Goal: Task Accomplishment & Management: Manage account settings

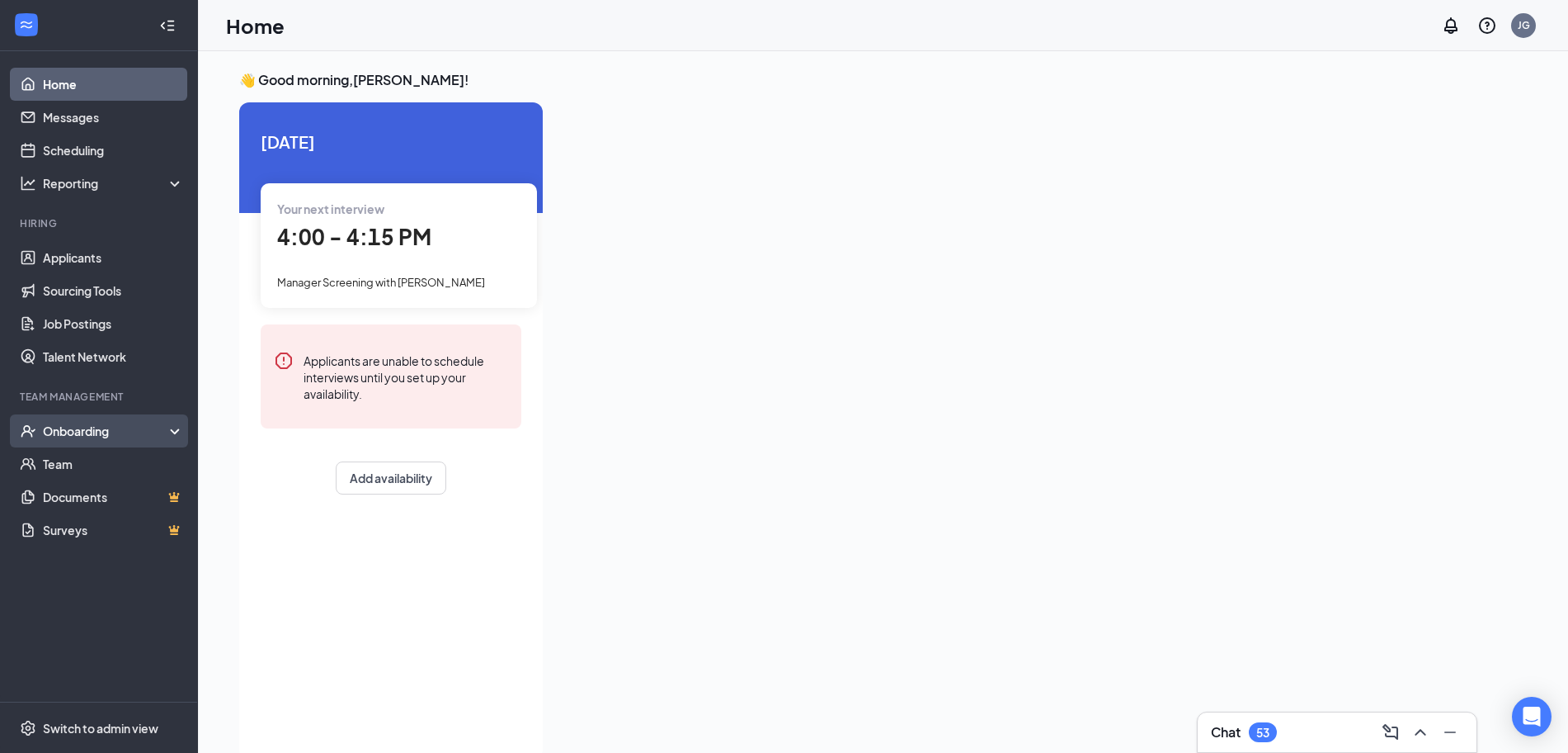
click at [104, 428] on div "Onboarding" at bounding box center [106, 430] width 127 height 16
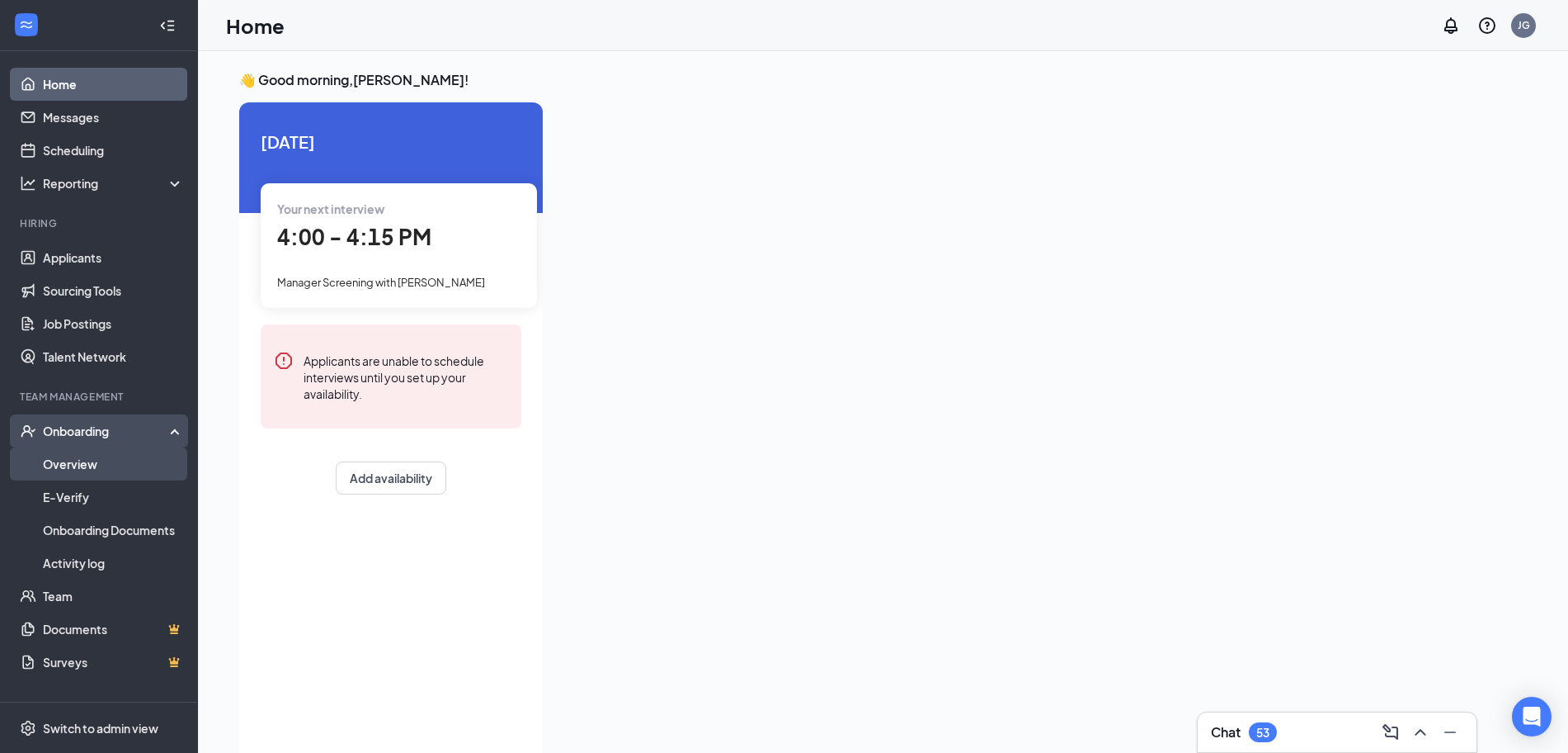
click at [95, 466] on link "Overview" at bounding box center [113, 464] width 141 height 33
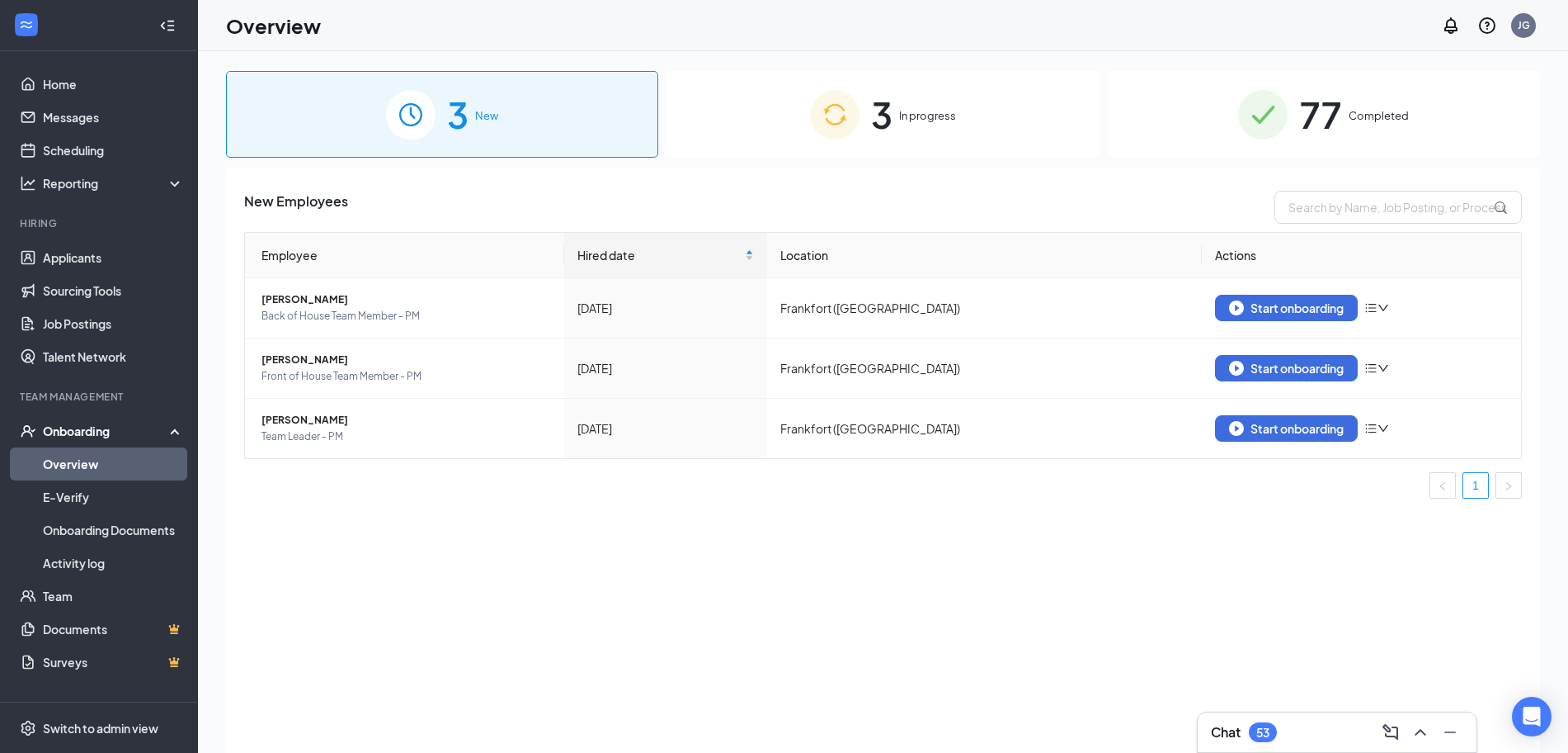
click at [963, 130] on div "3 In progress" at bounding box center [882, 114] width 432 height 86
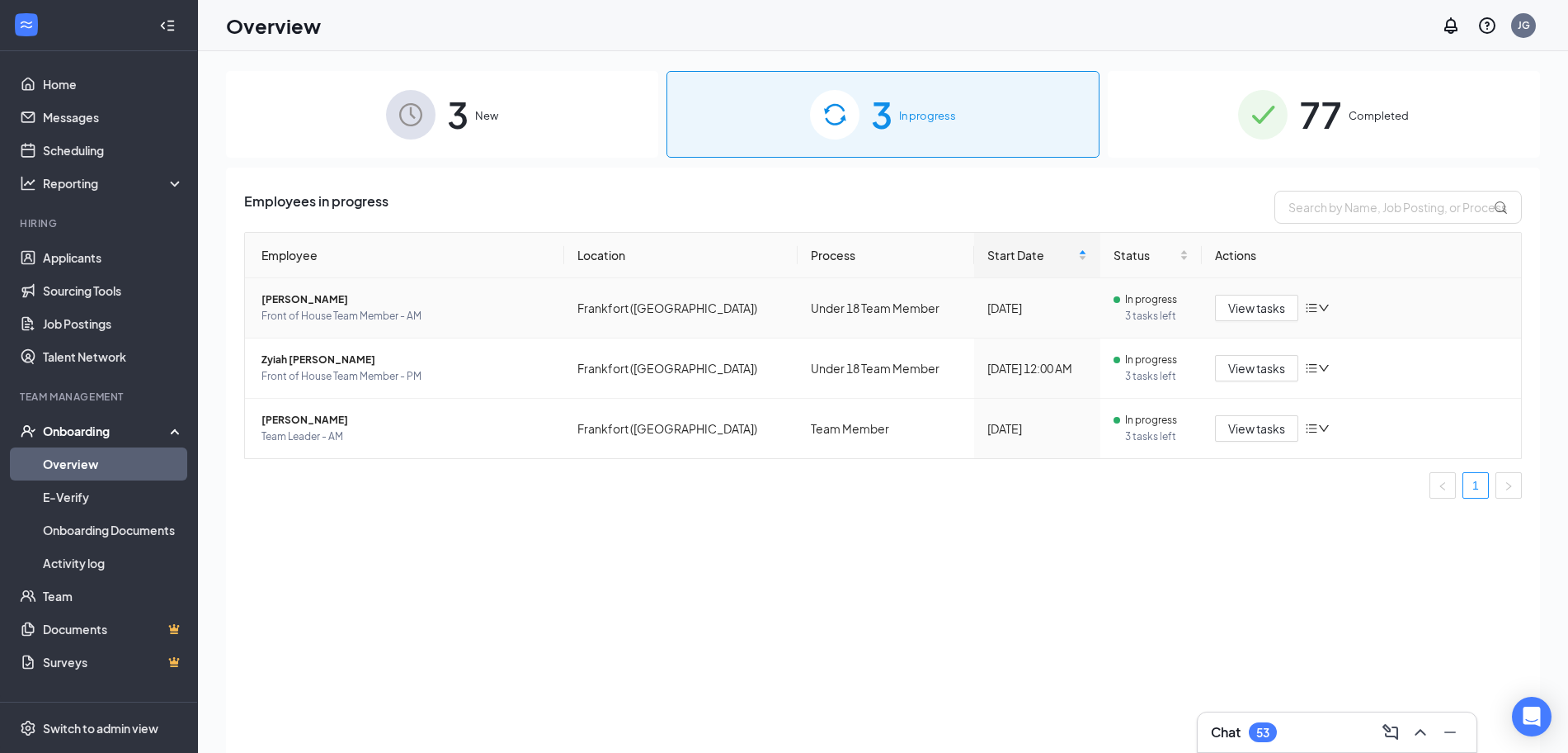
click at [311, 303] on span "[PERSON_NAME]" at bounding box center [406, 299] width 289 height 16
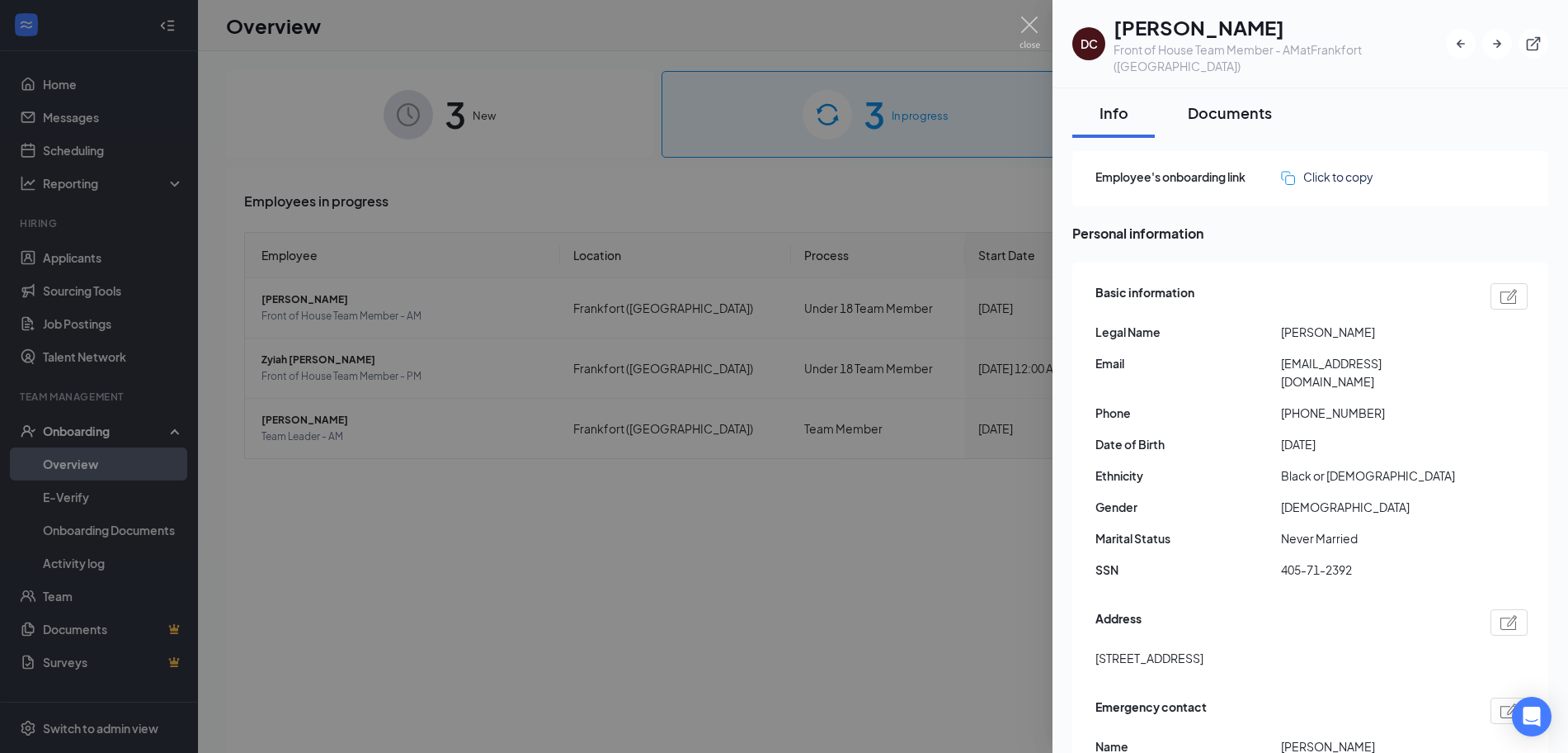
click at [1214, 103] on div "Documents" at bounding box center [1230, 113] width 84 height 21
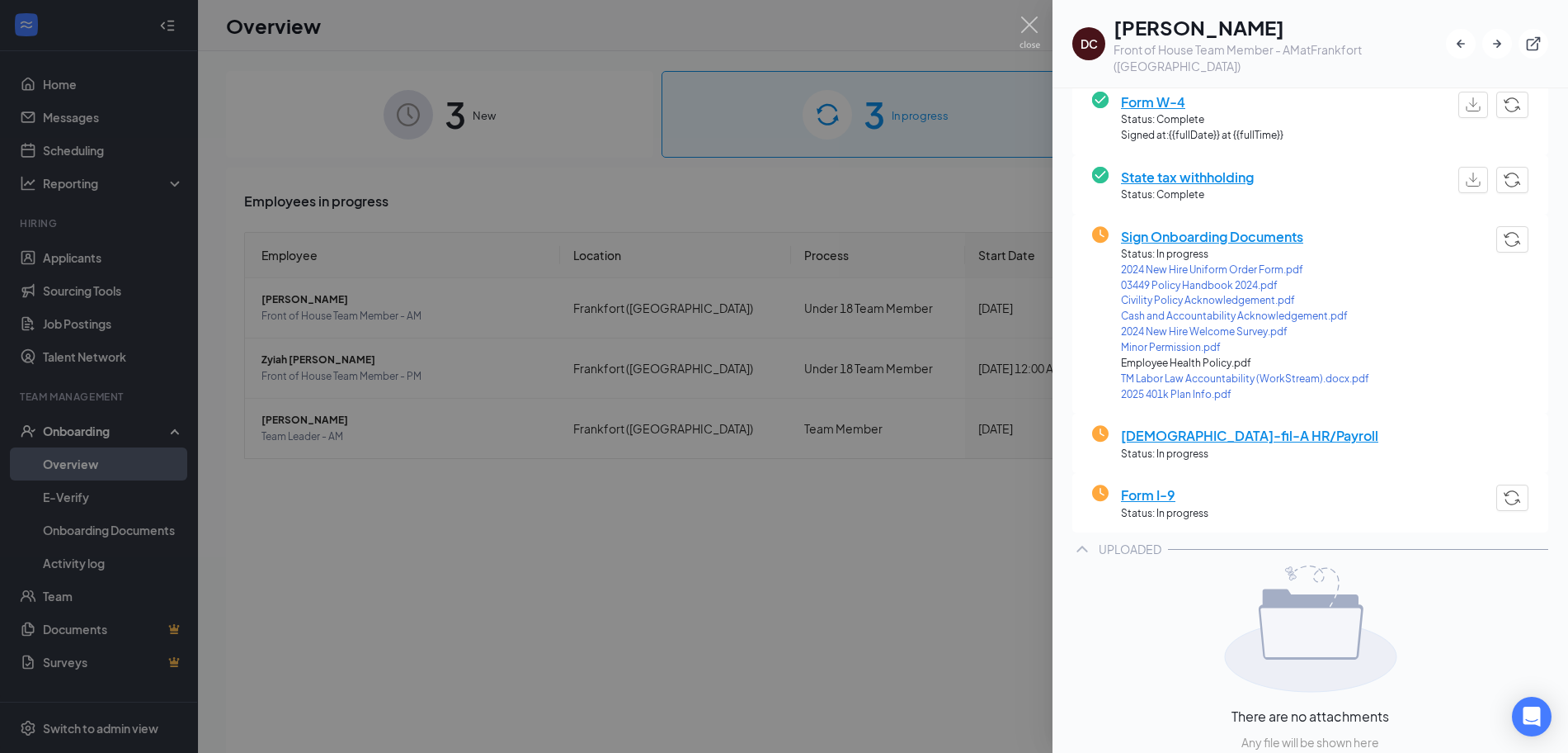
scroll to position [247, 0]
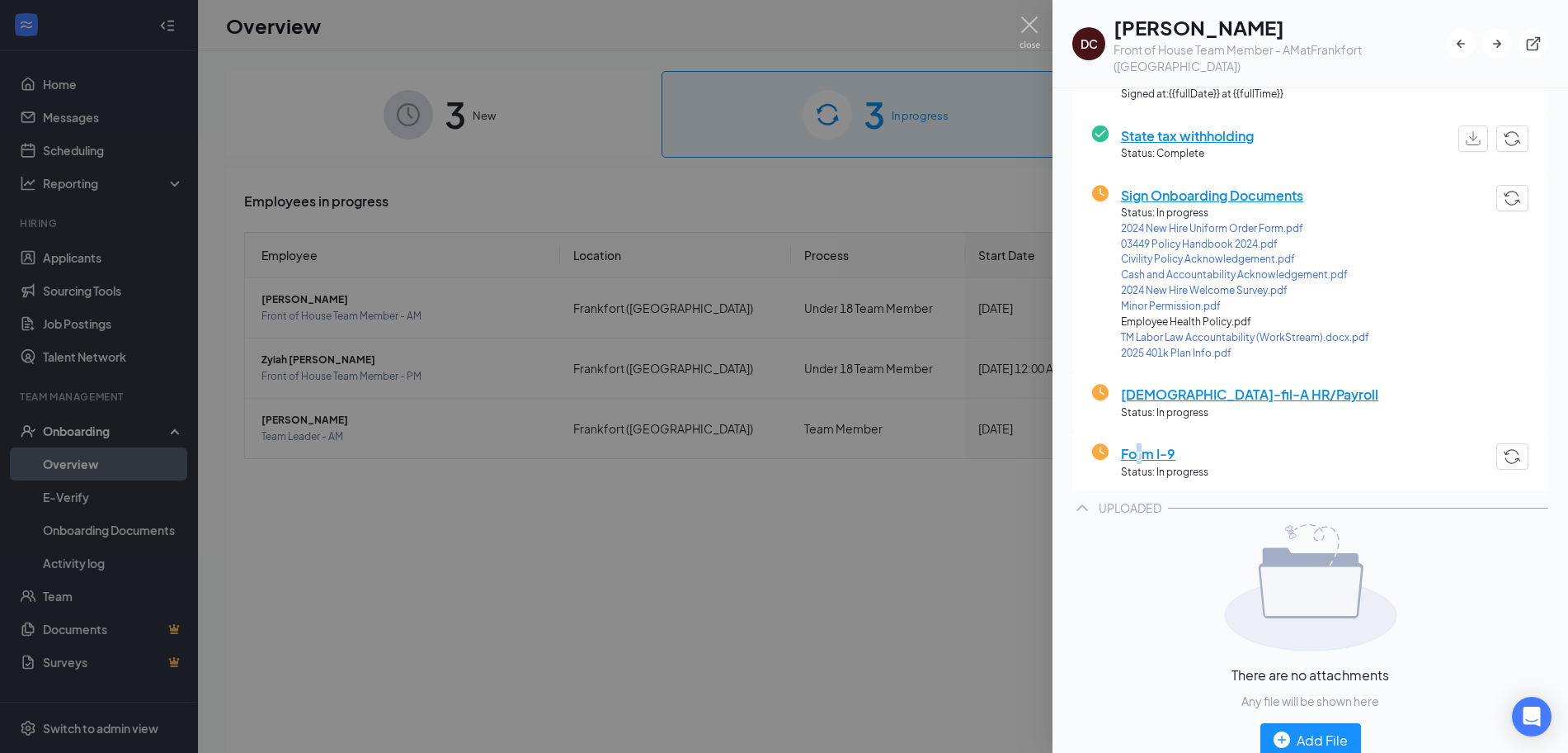
click at [1140, 444] on span "Form I-9" at bounding box center [1165, 454] width 87 height 21
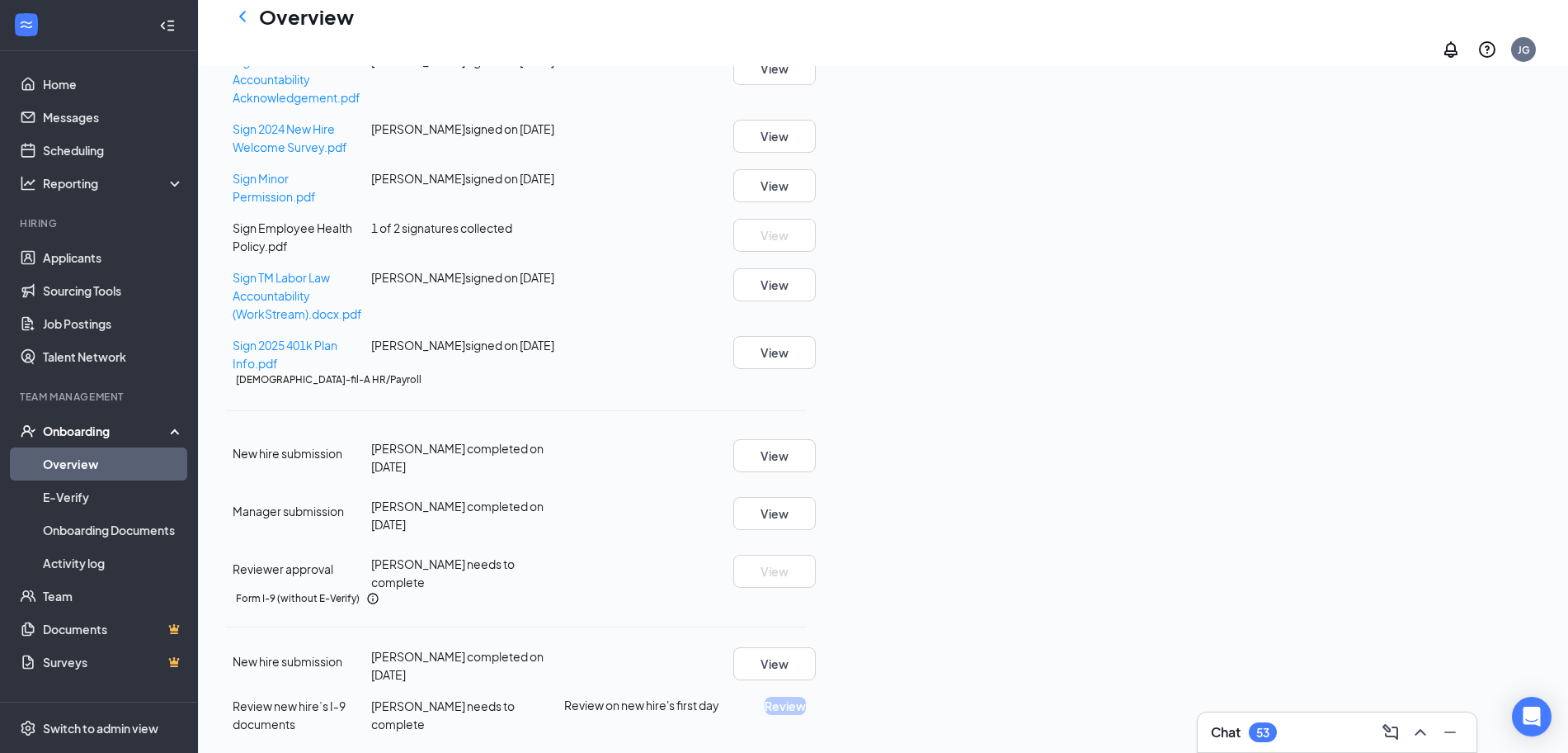
scroll to position [840, 0]
click at [807, 598] on icon "Ellipses" at bounding box center [807, 598] width 0 height 0
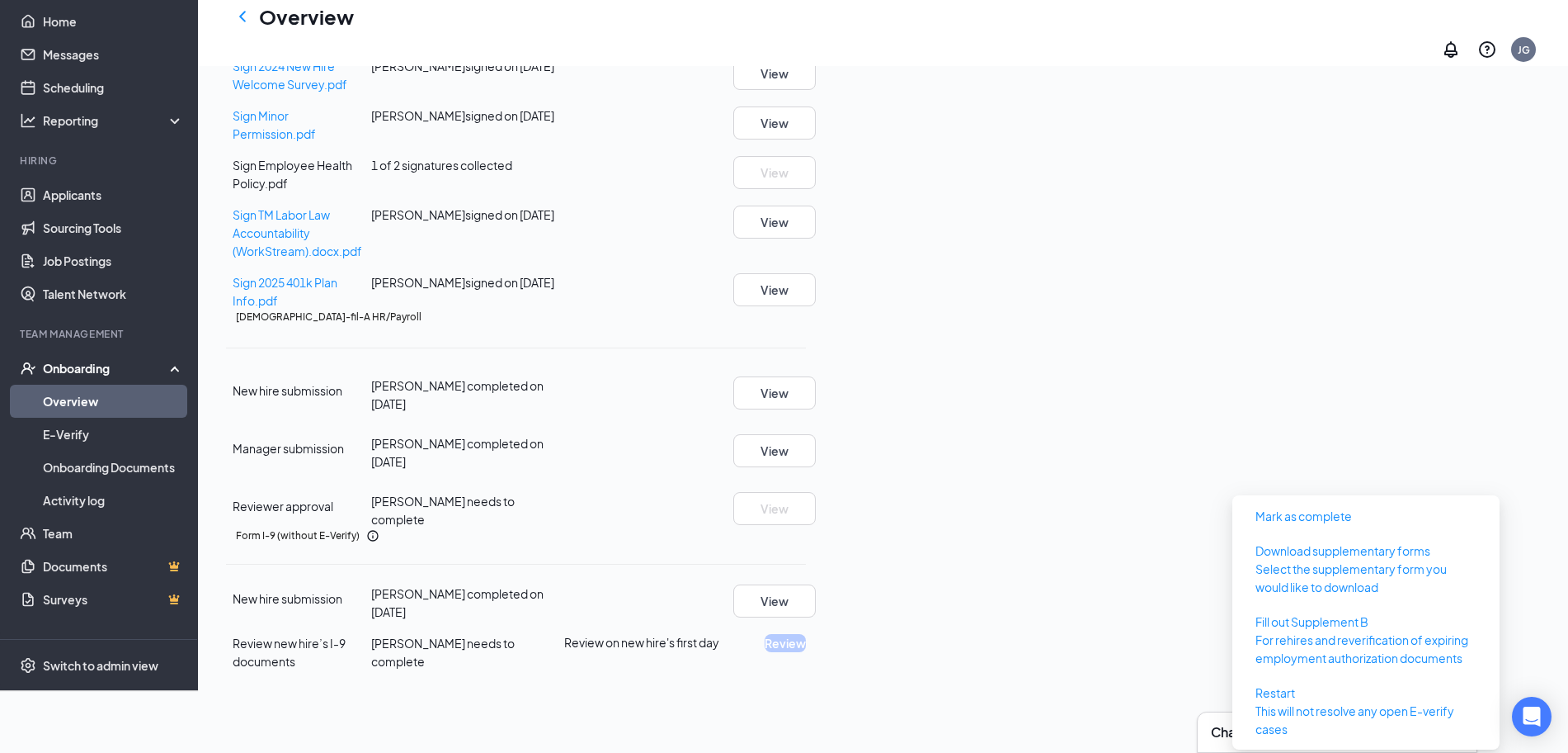
click at [650, 572] on div "Basic Information complete New hire submission [PERSON_NAME] completed on [DATE…" at bounding box center [516, 78] width 580 height 1186
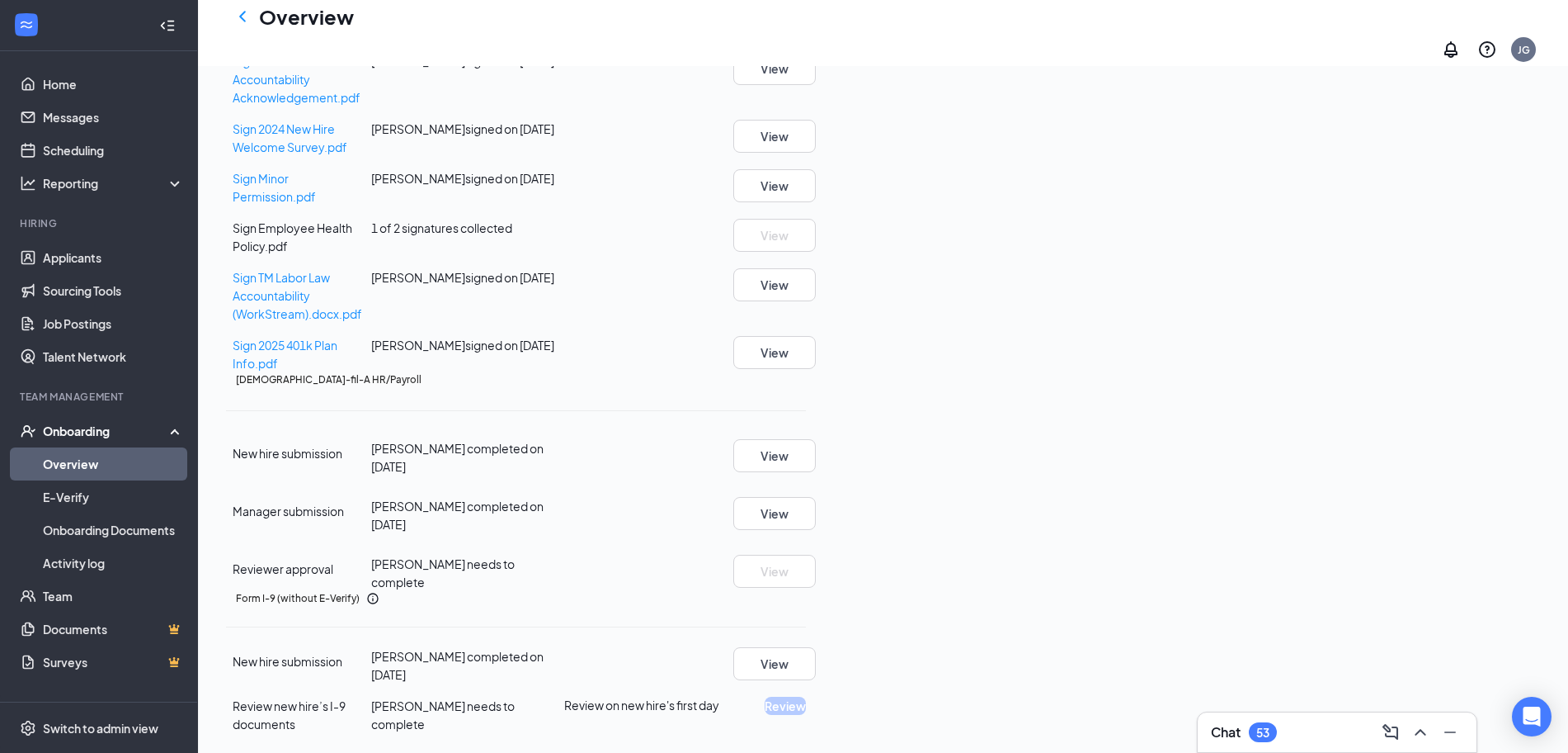
click at [97, 468] on link "Overview" at bounding box center [113, 464] width 141 height 33
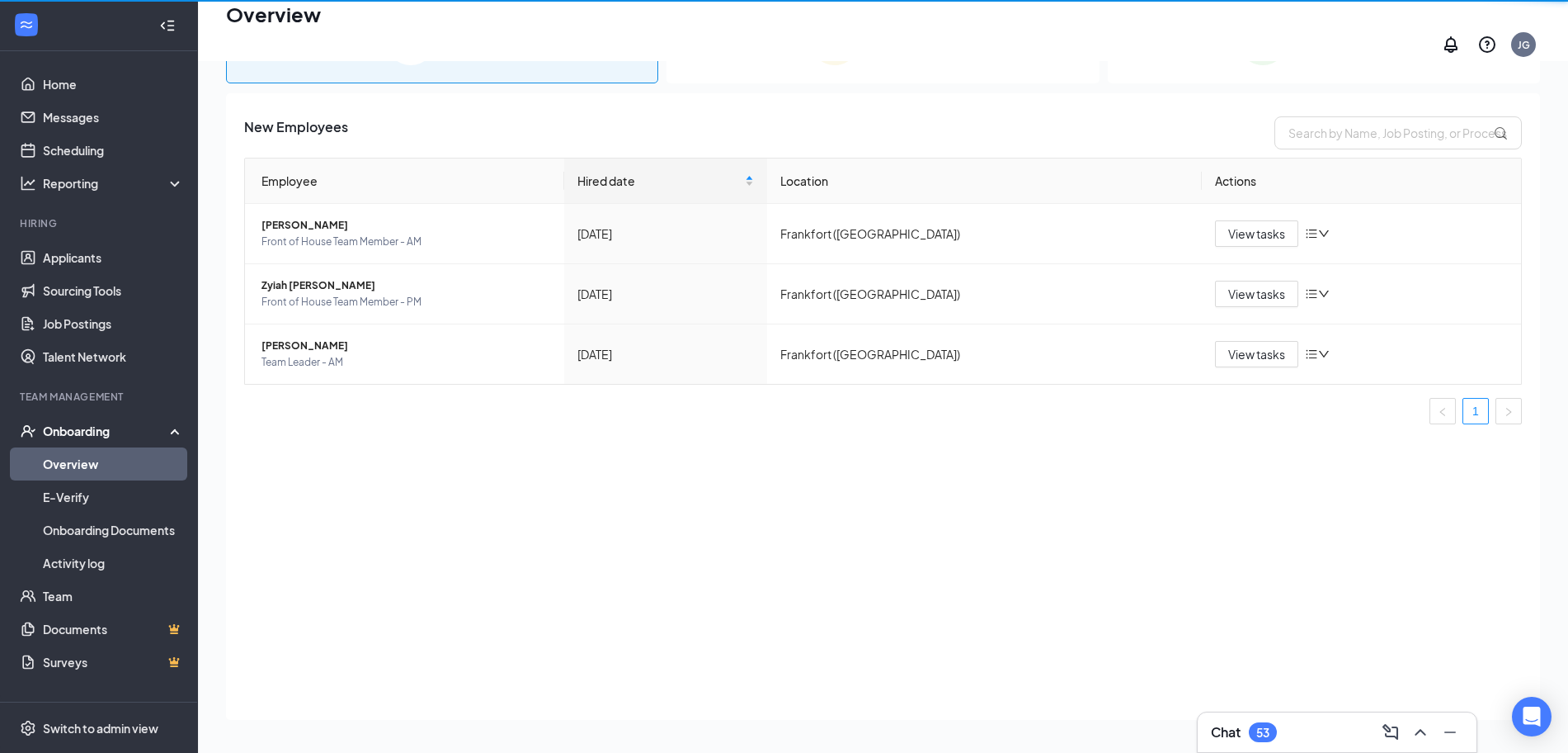
scroll to position [75, 0]
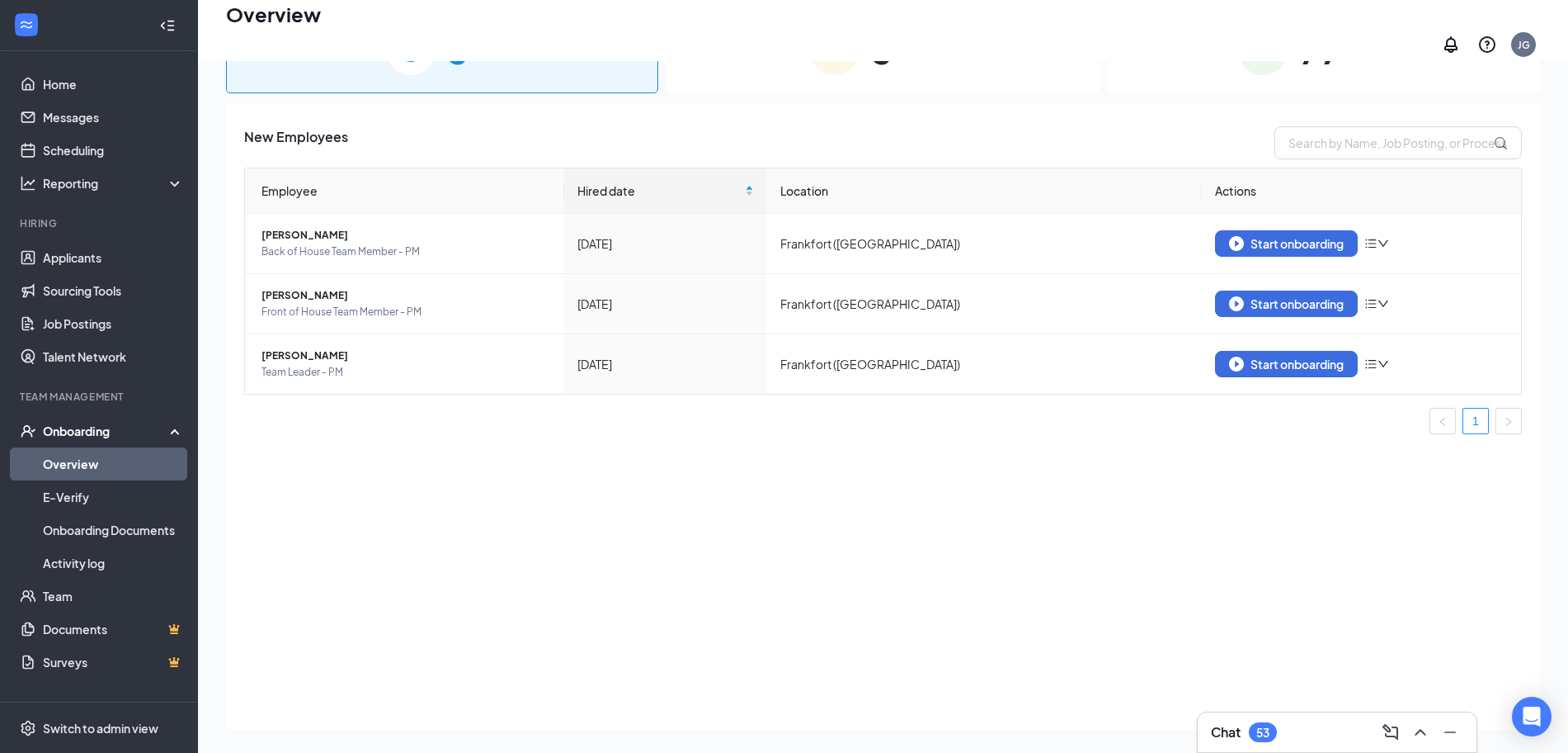
click at [1288, 64] on img at bounding box center [1263, 51] width 50 height 50
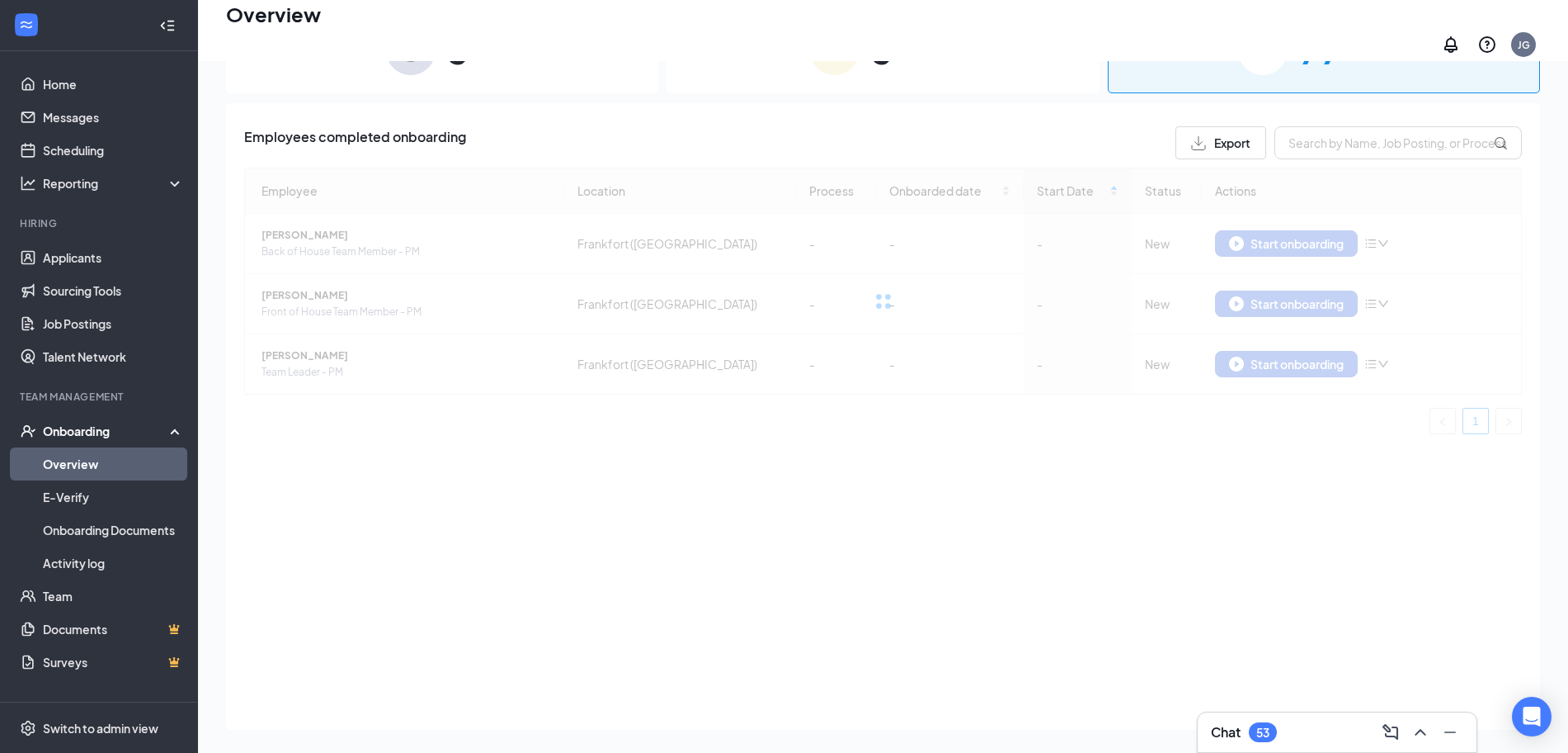
click at [954, 74] on div "3 In progress" at bounding box center [882, 50] width 432 height 86
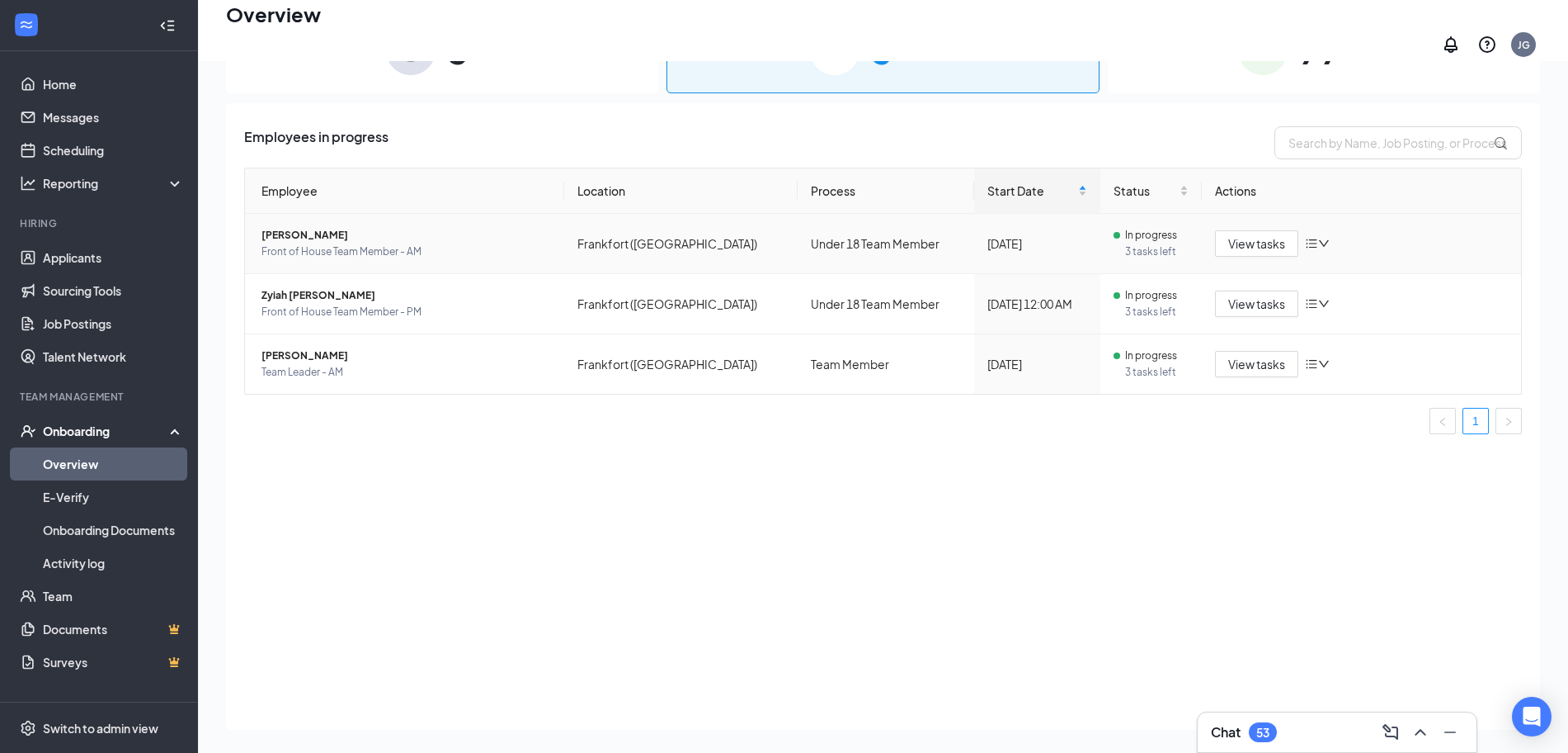
click at [325, 227] on span "[PERSON_NAME]" at bounding box center [406, 235] width 289 height 16
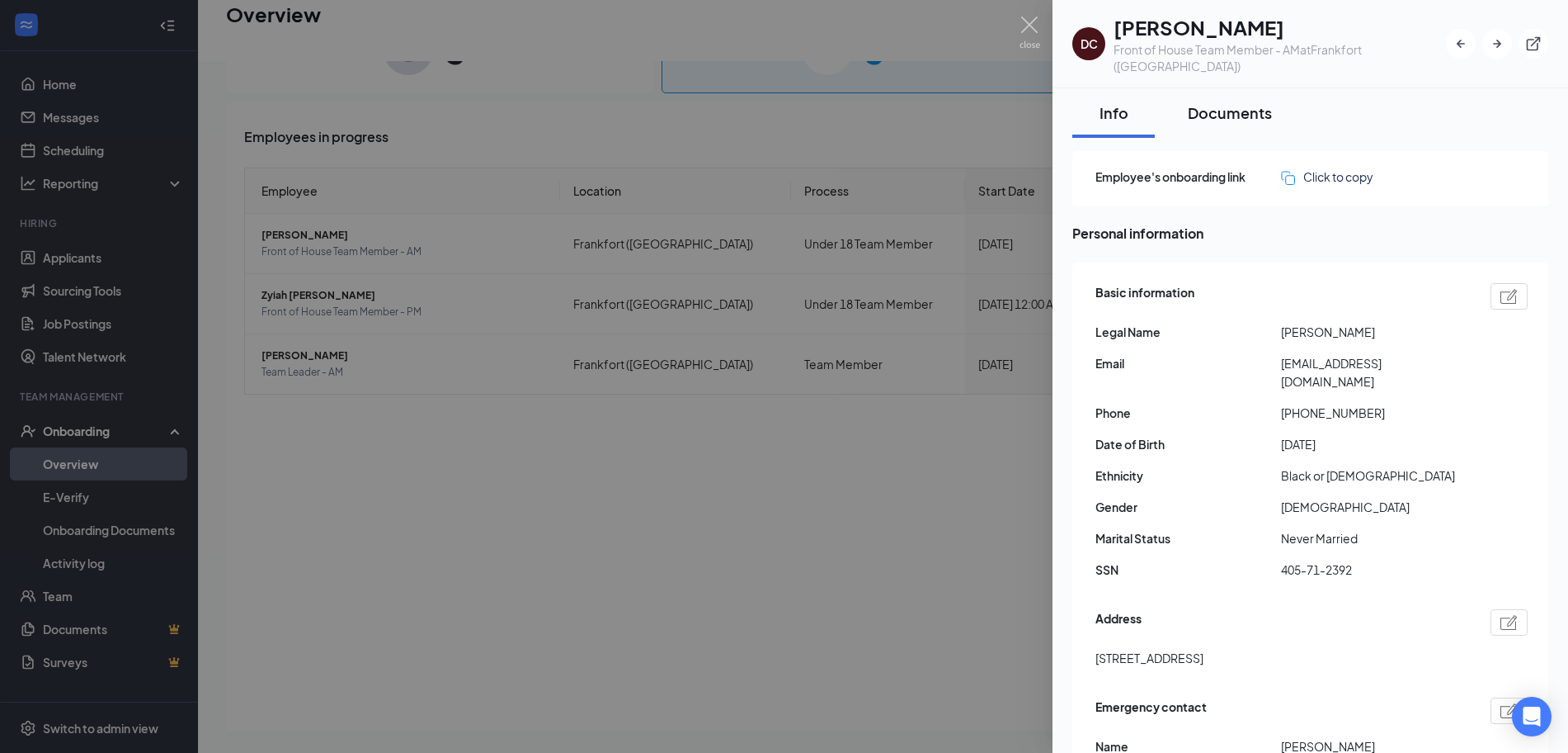
click at [1243, 103] on div "Documents" at bounding box center [1230, 113] width 84 height 21
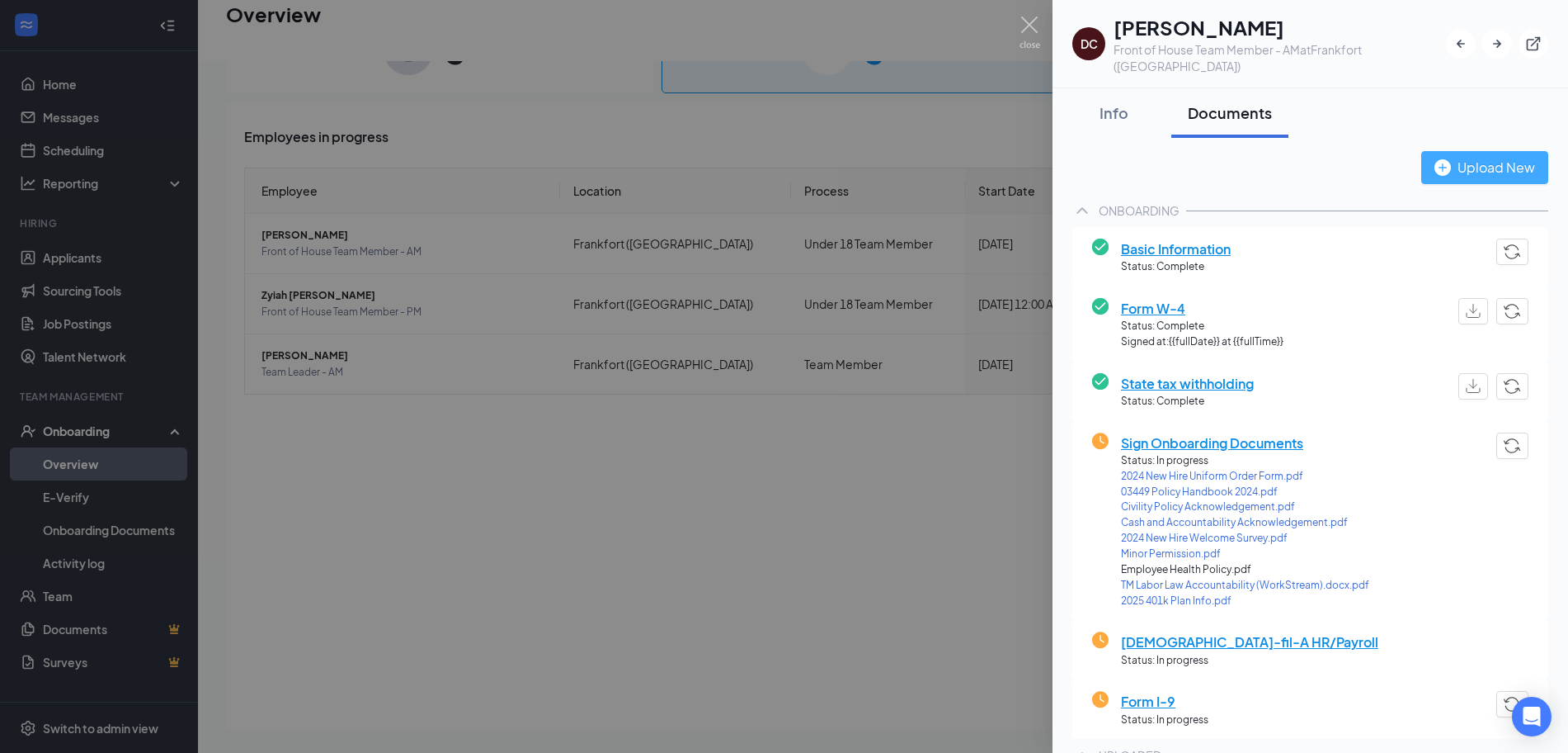
click at [1497, 157] on div "Upload New" at bounding box center [1485, 168] width 101 height 21
click at [1440, 157] on div "Upload New" at bounding box center [1485, 168] width 101 height 21
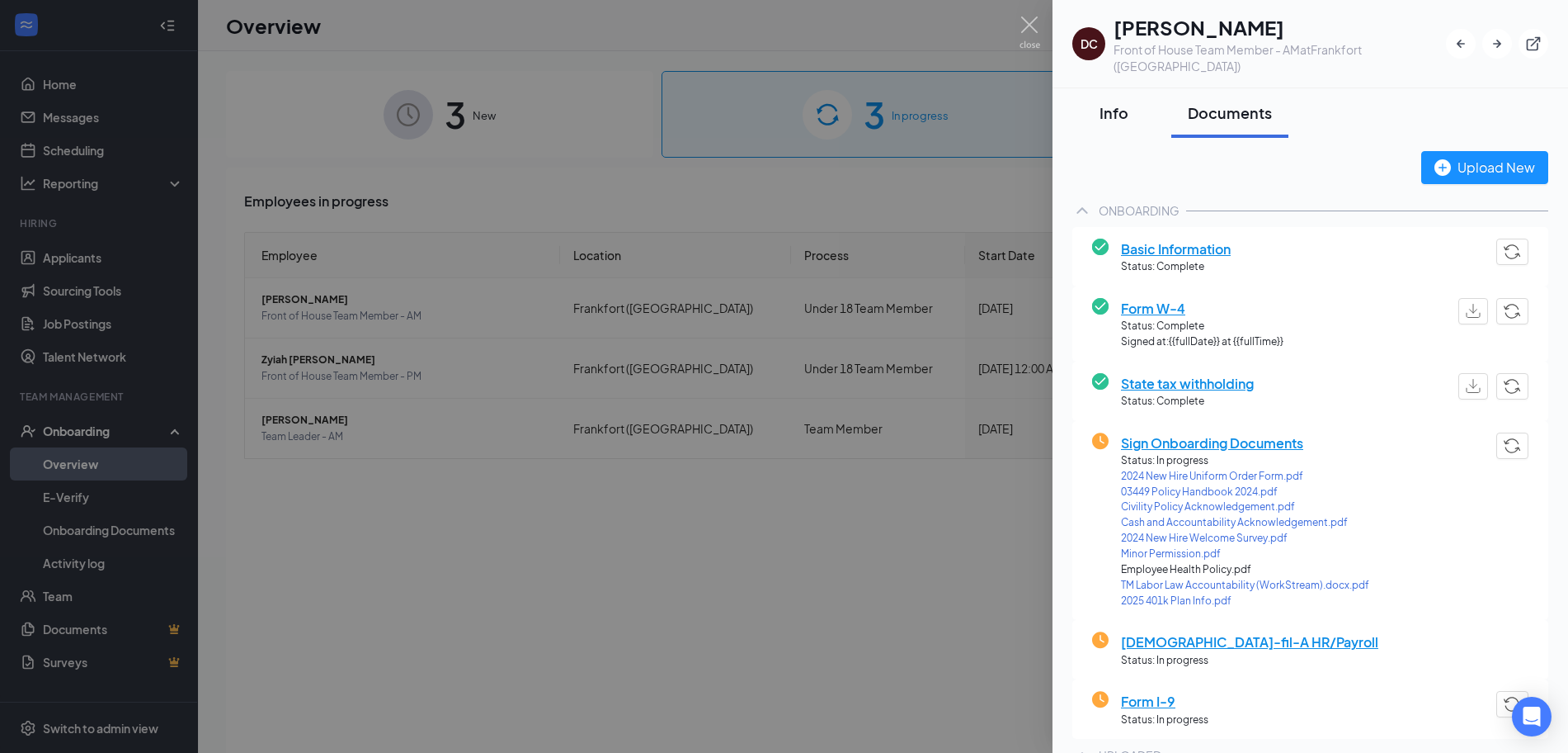
click at [1105, 103] on div "Info" at bounding box center [1114, 113] width 50 height 21
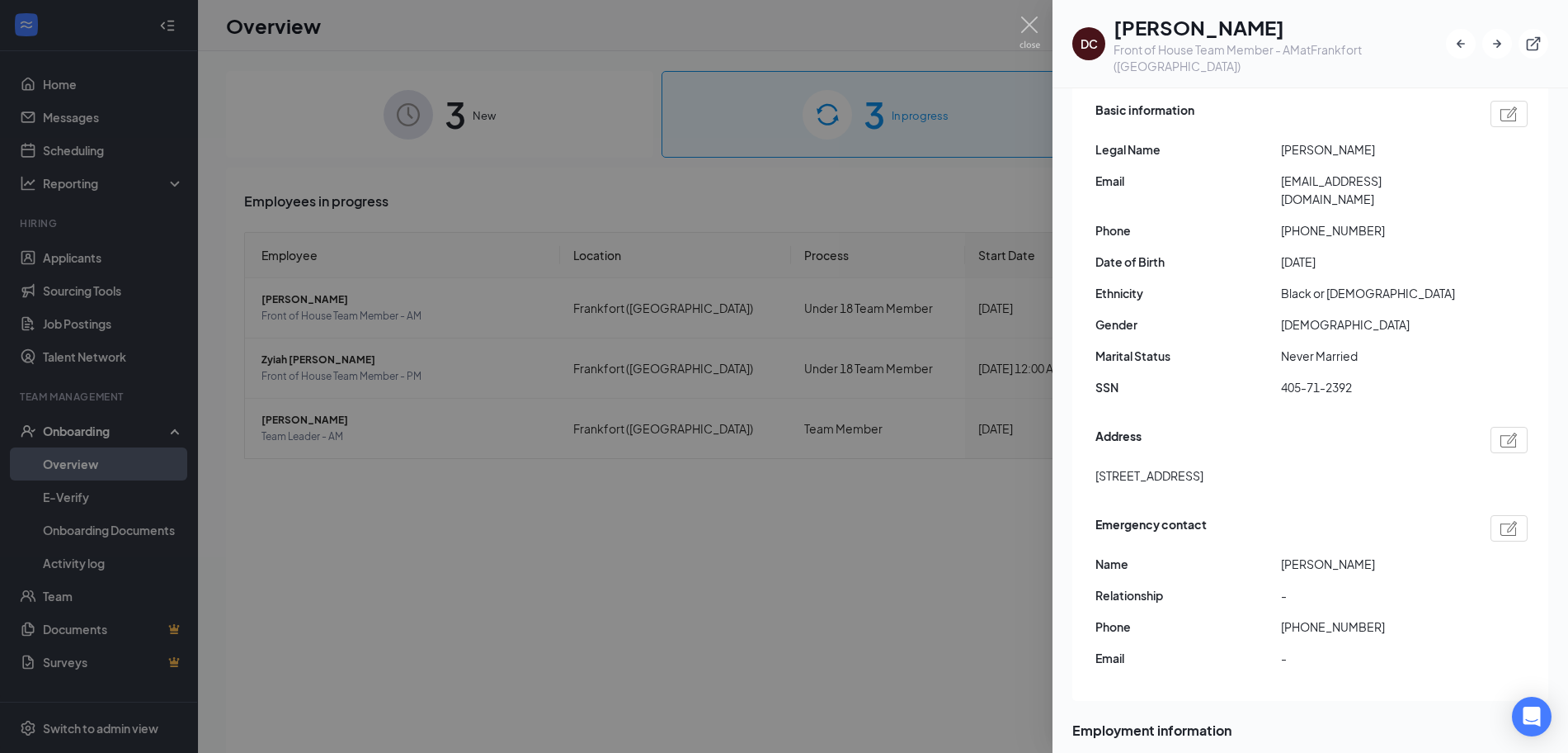
scroll to position [206, 0]
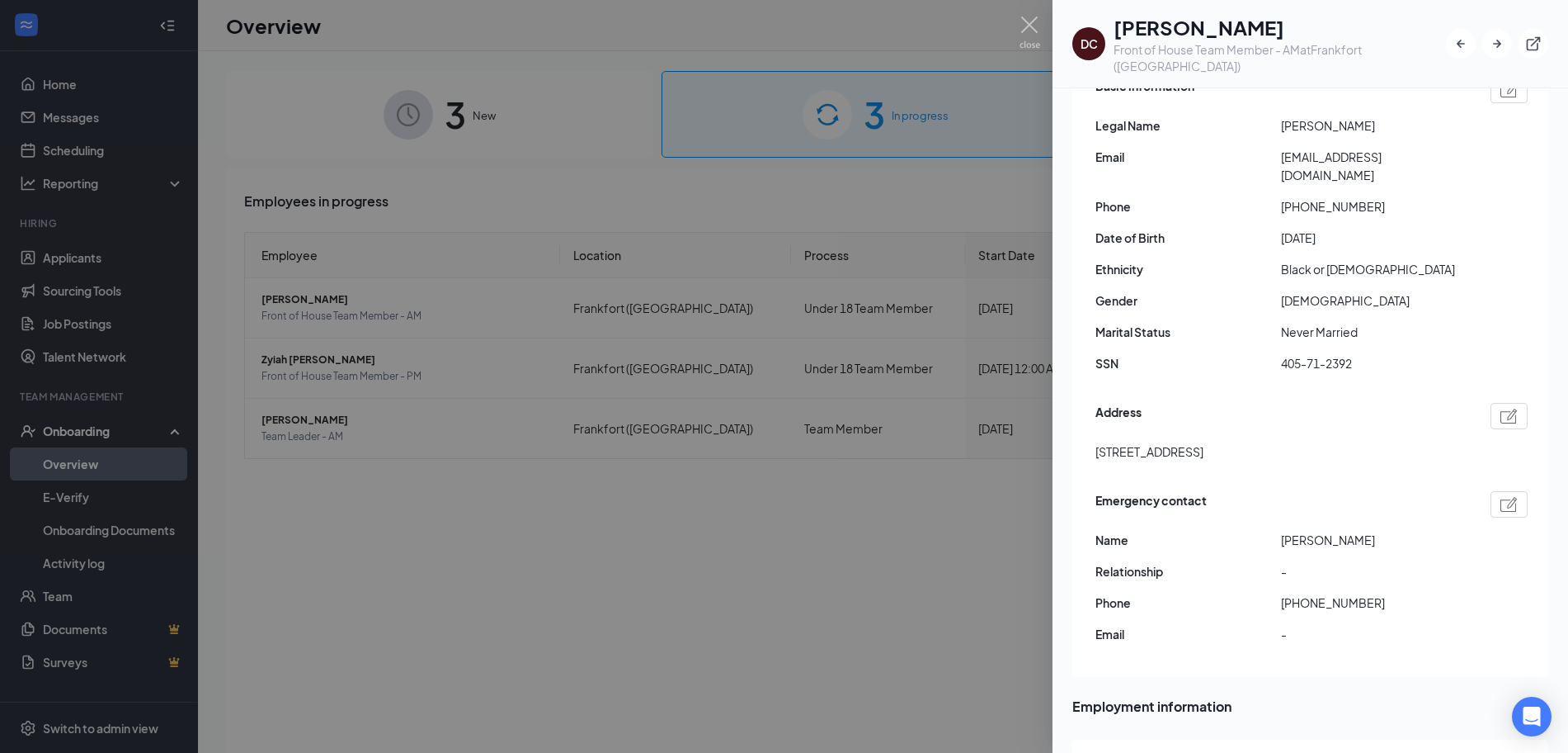
click at [1019, 25] on div at bounding box center [784, 376] width 1568 height 753
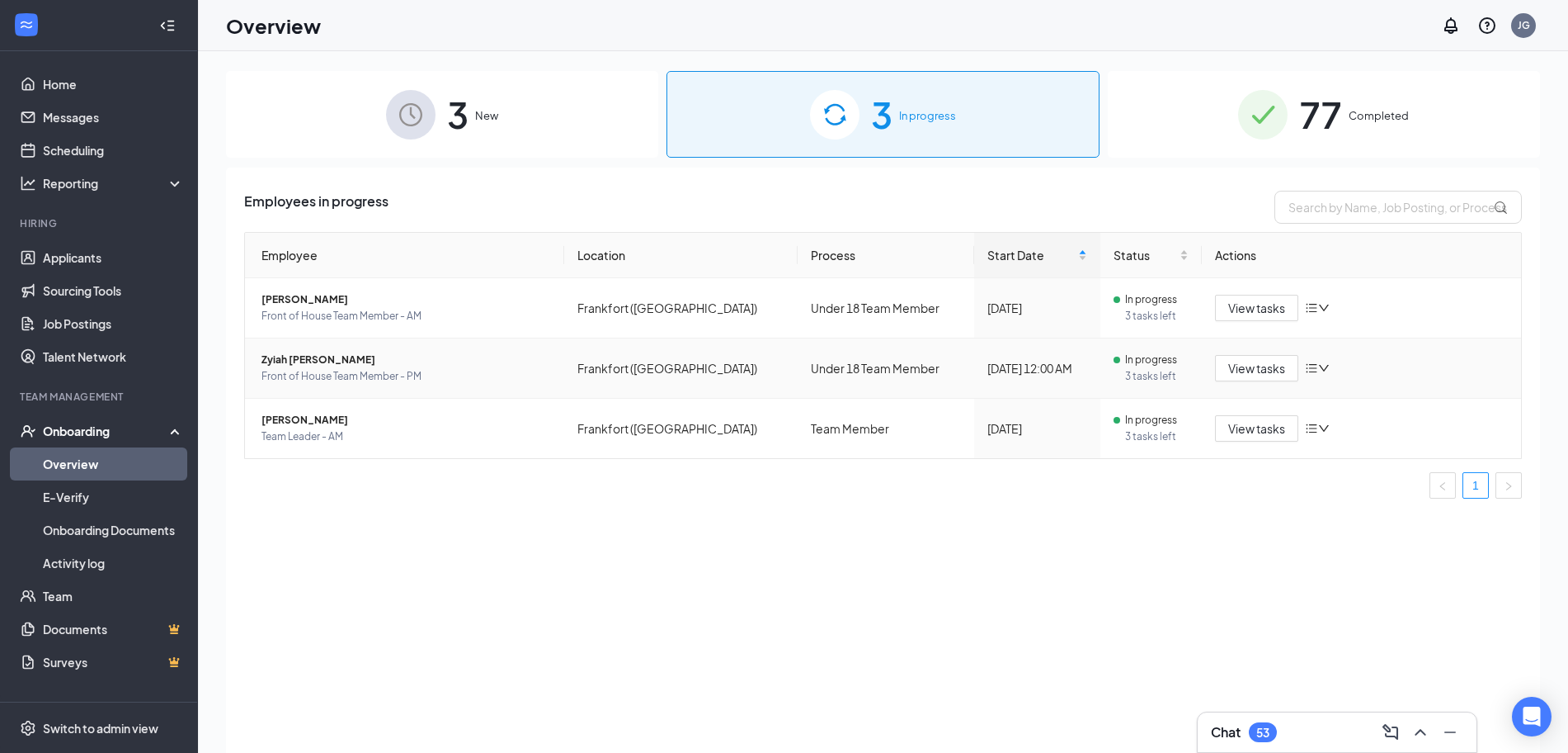
click at [291, 354] on span "Zyiah [PERSON_NAME]" at bounding box center [406, 359] width 289 height 16
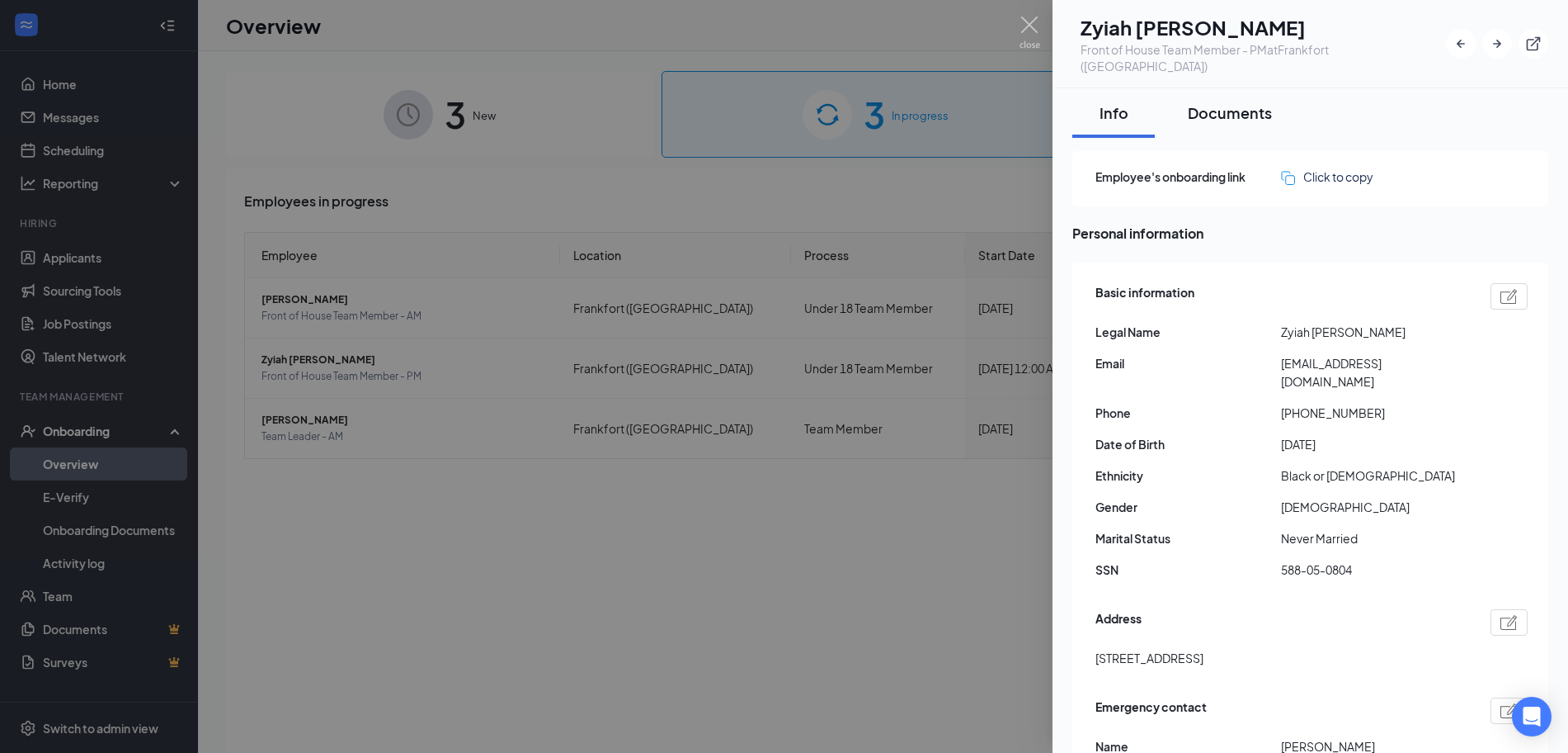
click at [1248, 103] on div "Documents" at bounding box center [1230, 113] width 84 height 21
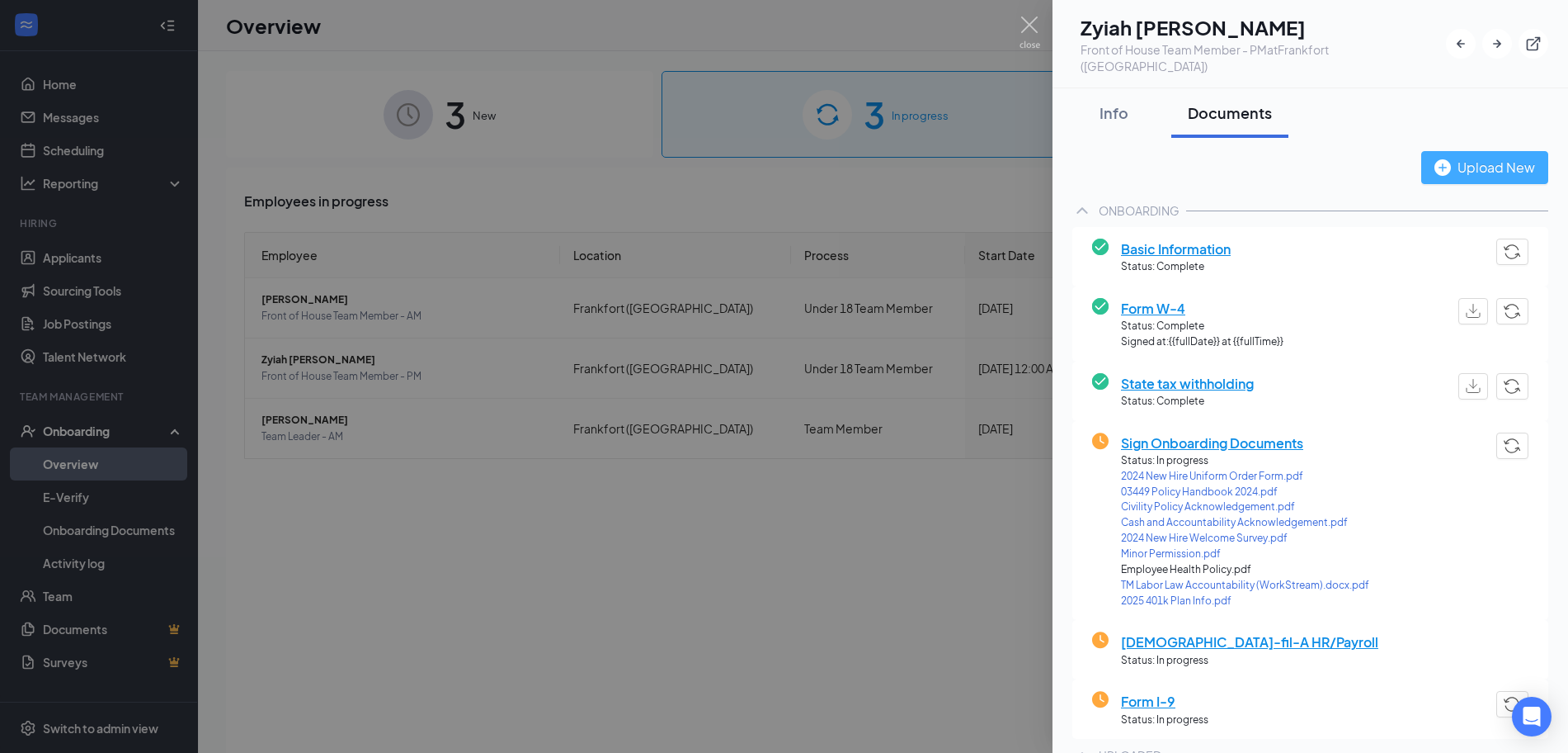
click at [1450, 157] on div "Upload New" at bounding box center [1485, 168] width 101 height 21
click at [1458, 157] on div "Upload New" at bounding box center [1485, 168] width 101 height 21
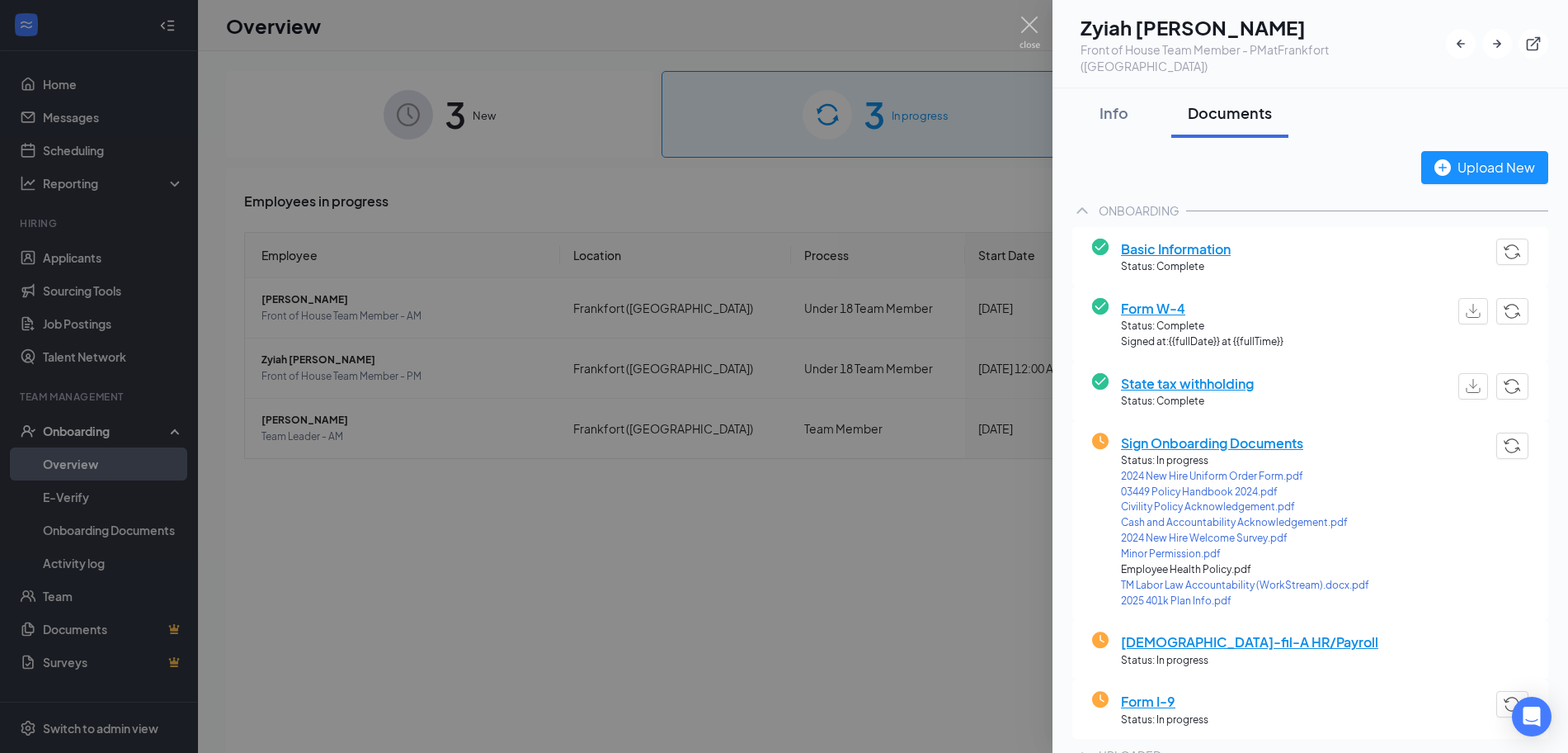
click at [1027, 21] on img at bounding box center [1031, 33] width 21 height 33
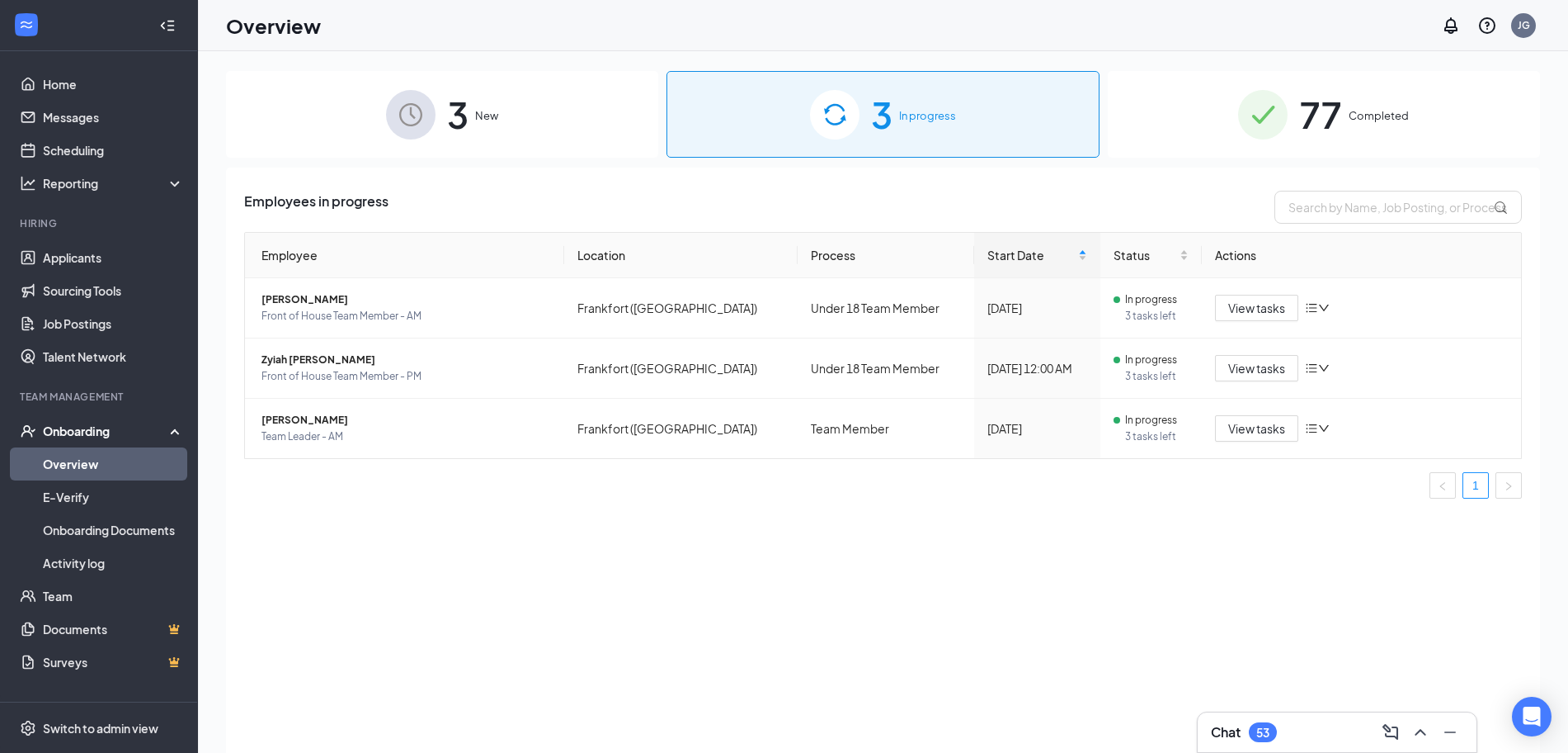
click at [543, 581] on div "Employees in progress Employee Location Process Start Date Status Actions [PERS…" at bounding box center [883, 481] width 1314 height 627
click at [1256, 122] on img at bounding box center [1263, 115] width 50 height 50
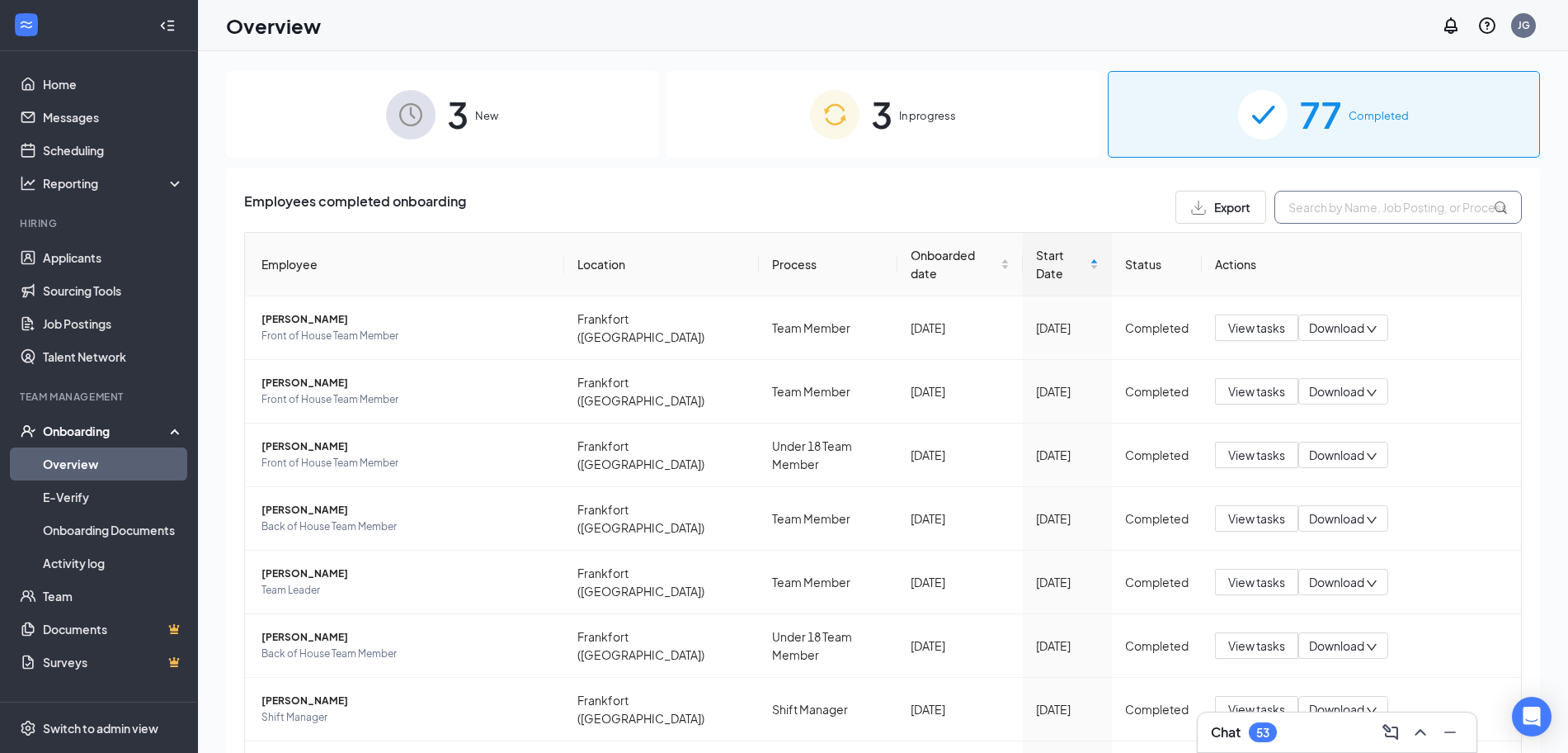
click at [1362, 206] on input "text" at bounding box center [1398, 207] width 247 height 33
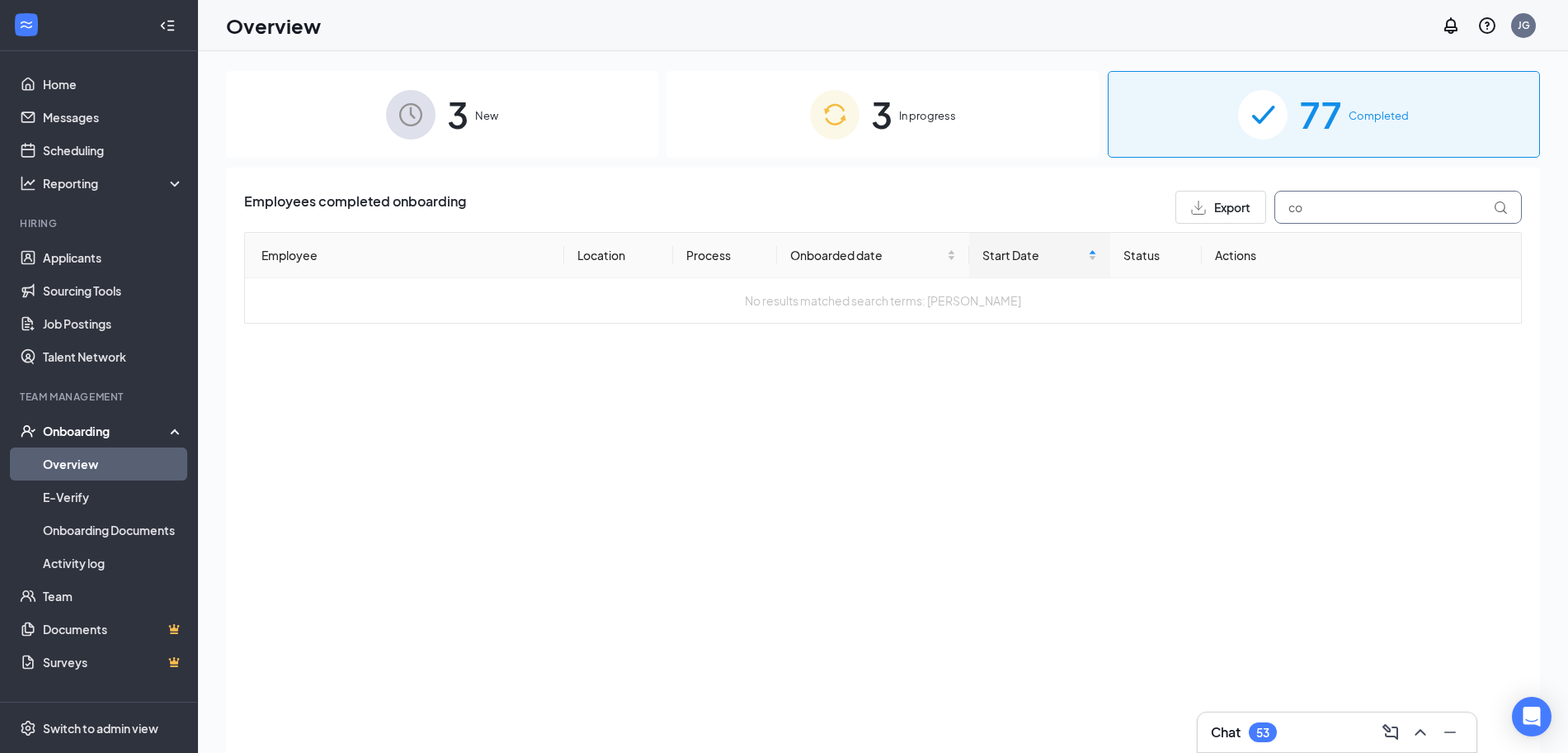
type input "c"
type input "h"
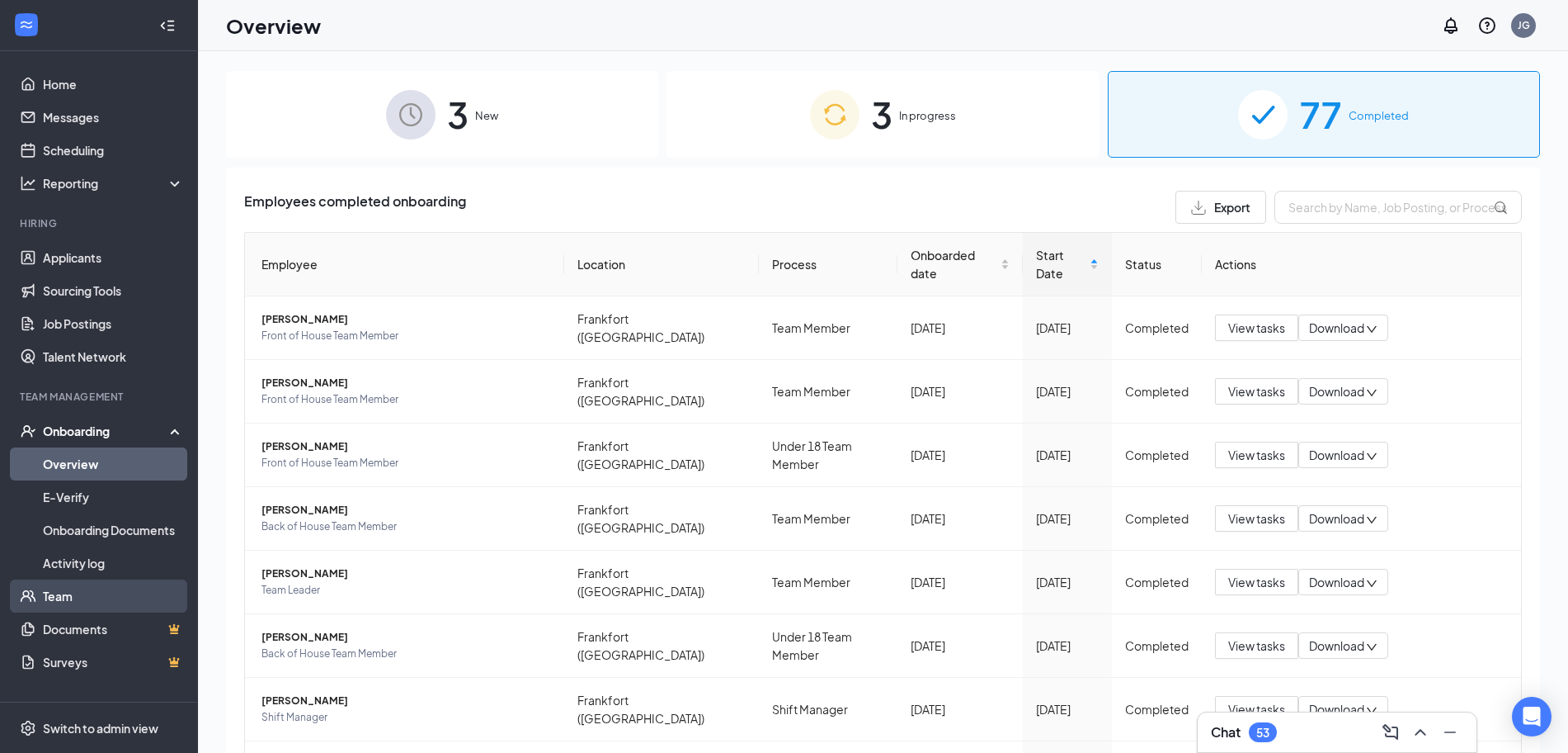
click at [60, 600] on link "Team" at bounding box center [113, 596] width 141 height 33
